Goal: Communication & Community: Participate in discussion

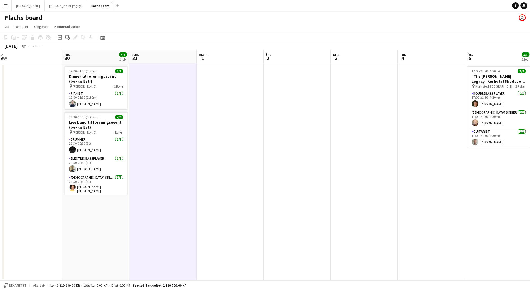
click at [8, 5] on button "Menu" at bounding box center [5, 5] width 11 height 11
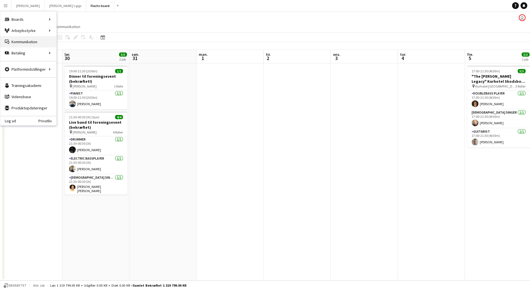
click at [19, 40] on link "Kommunikation Kommunikation" at bounding box center [28, 41] width 56 height 11
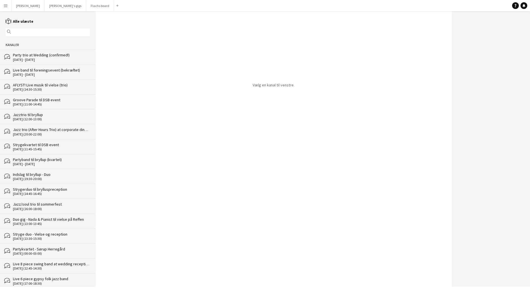
click at [23, 56] on div "Party trio at Wedding (confirmed!)" at bounding box center [51, 55] width 77 height 5
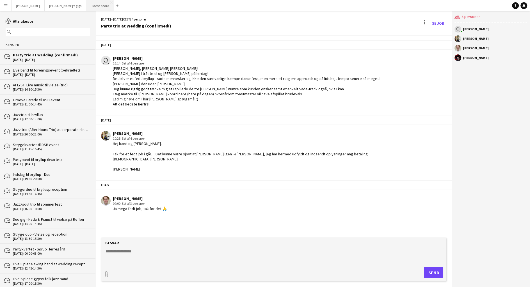
click at [86, 3] on button "Flachs board Luk" at bounding box center [100, 5] width 28 height 11
